Goal: Task Accomplishment & Management: Use online tool/utility

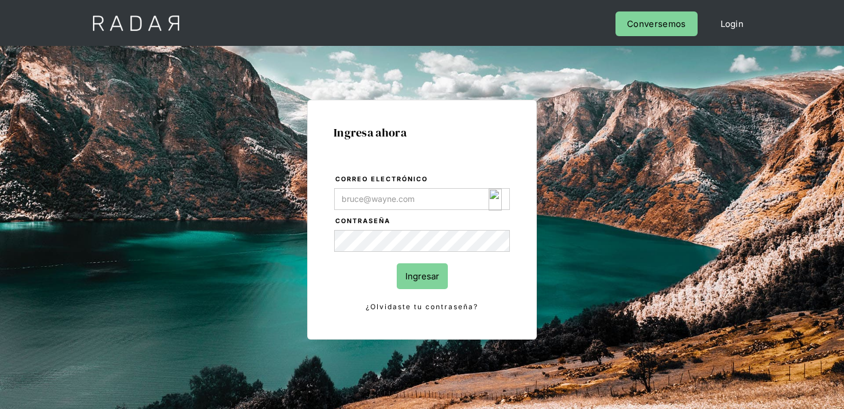
click at [490, 200] on img "Login Form" at bounding box center [494, 200] width 13 height 22
type input "[EMAIL_ADDRESS][DOMAIN_NAME]"
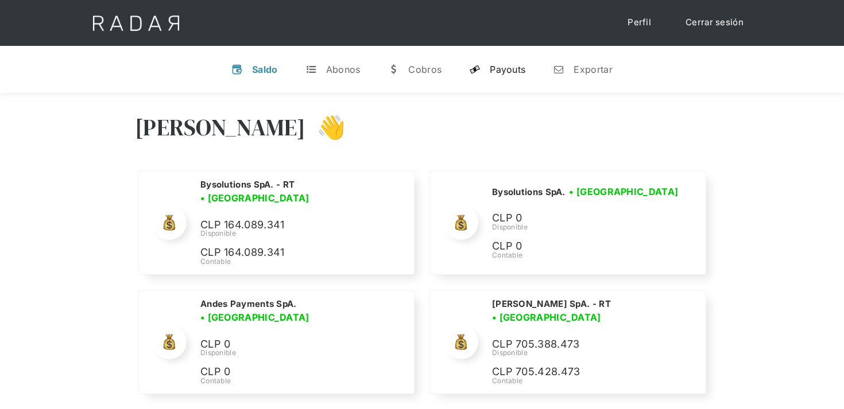
click at [504, 70] on div "Payouts" at bounding box center [508, 69] width 36 height 11
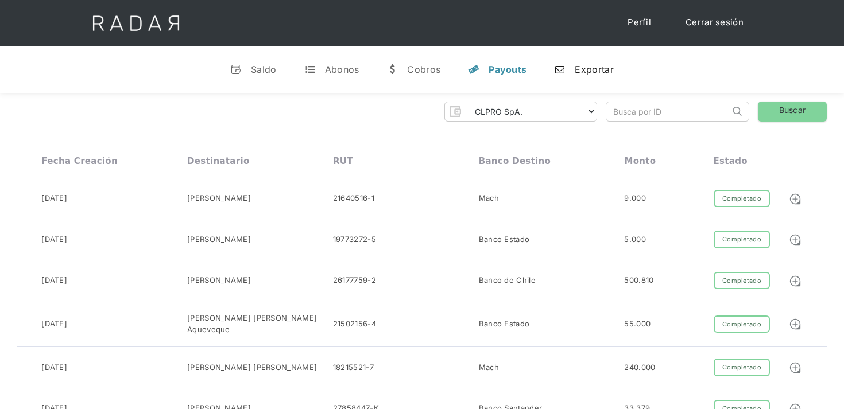
click at [569, 72] on link "n Exportar" at bounding box center [583, 70] width 77 height 30
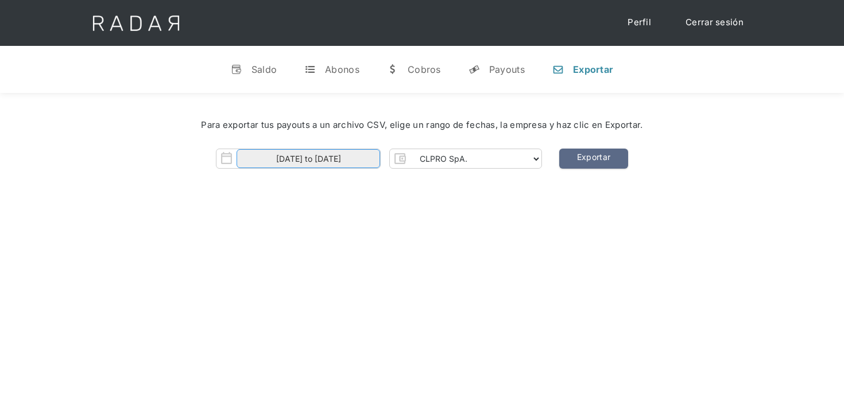
click at [361, 150] on input "01-10-2025 to 14-10-2025" at bounding box center [308, 158] width 144 height 19
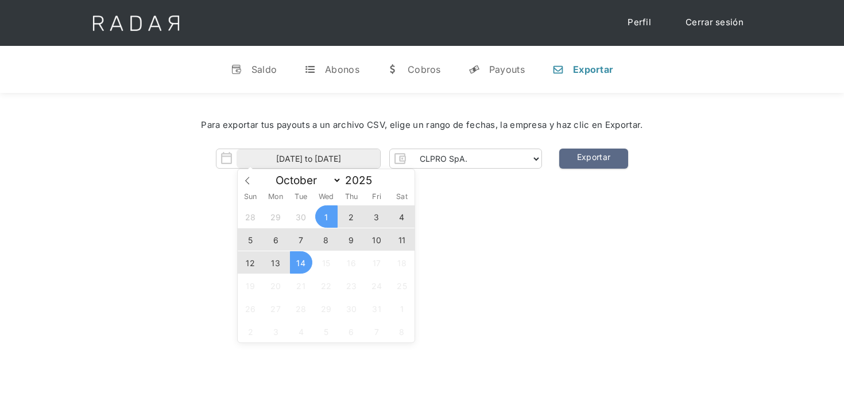
click at [403, 238] on span "11" at bounding box center [402, 239] width 22 height 22
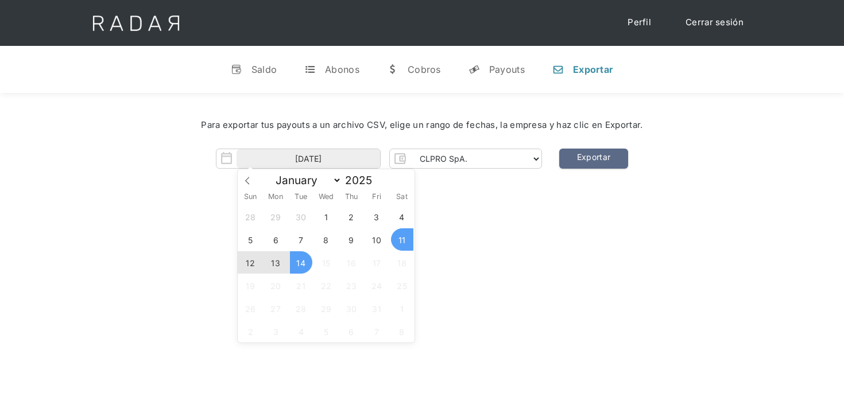
click at [303, 262] on span "14" at bounding box center [301, 262] width 22 height 22
type input "11-10-2025 to 14-10-2025"
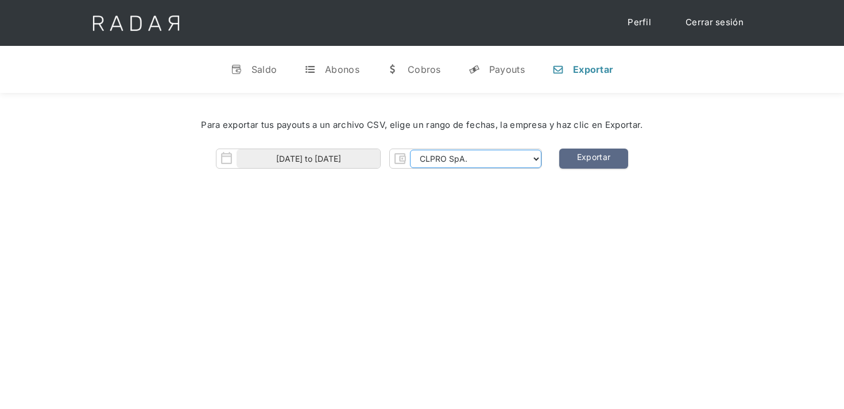
click at [487, 160] on select "CLPRO SpA. Coster SpA. Urigol SpA. Bysolutions SpA. Clmax SpA. Andes Payments S…" at bounding box center [475, 159] width 131 height 18
click at [516, 0] on html "Cargando... Cerrar sesión Perfil v Saldo t Abonos w Cobros y Payouts n Exportar…" at bounding box center [422, 204] width 844 height 409
click at [483, 158] on select "CLPRO SpA. Coster SpA. Urigol SpA. Bysolutions SpA. Clmax SpA. Andes Payments S…" at bounding box center [475, 159] width 131 height 18
select select "coster-rt"
click at [411, 150] on select "CLPRO SpA. Coster SpA. Urigol SpA. Bysolutions SpA. Clmax SpA. Andes Payments S…" at bounding box center [475, 159] width 131 height 18
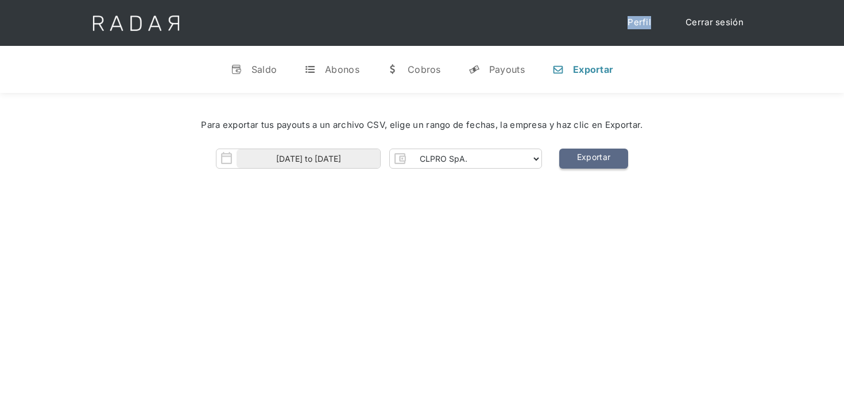
click at [592, 164] on link "Exportar" at bounding box center [593, 159] width 69 height 20
